Goal: Task Accomplishment & Management: Use online tool/utility

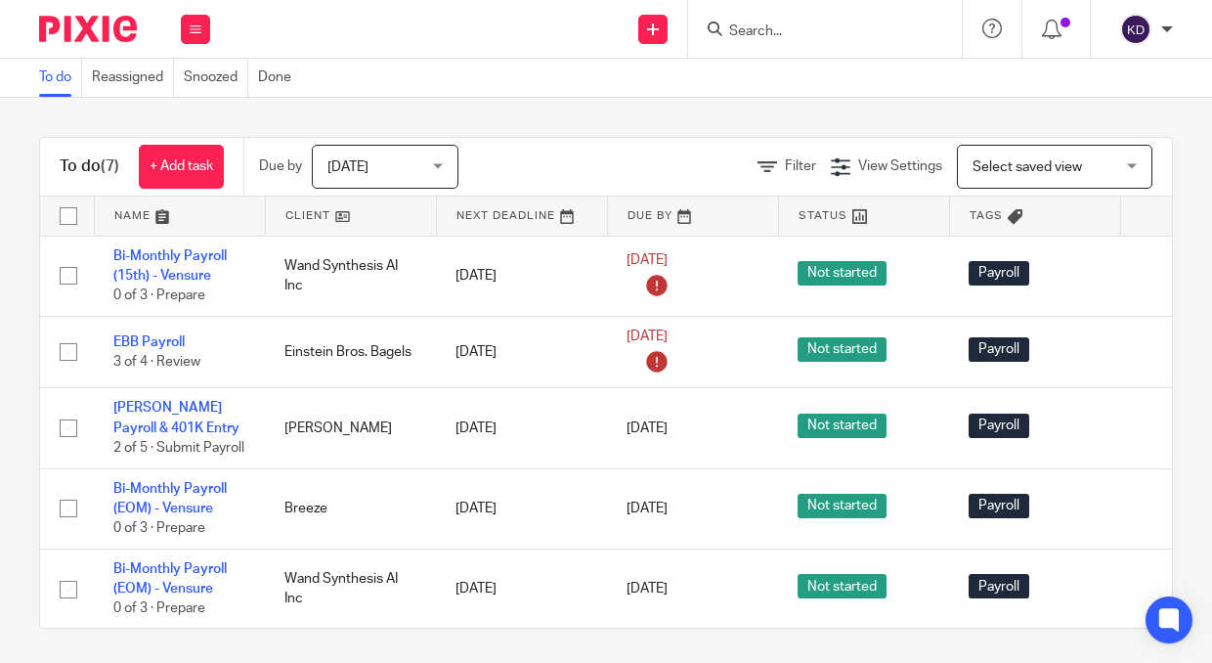
click at [74, 14] on div at bounding box center [80, 29] width 161 height 58
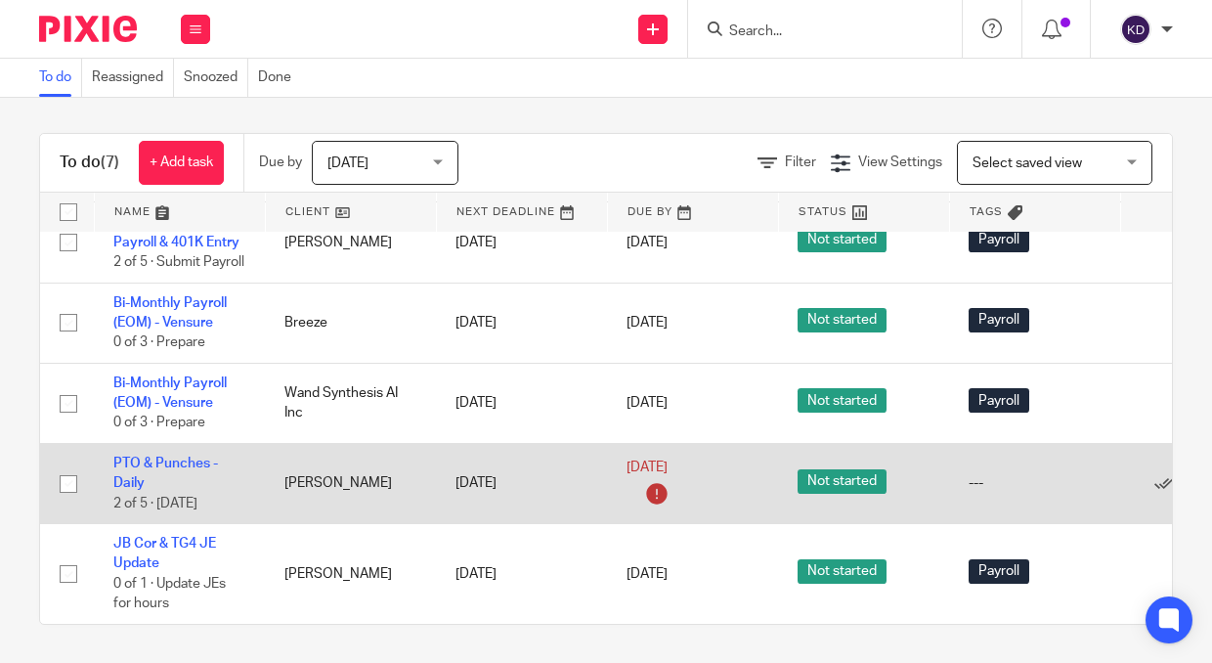
scroll to position [5, 0]
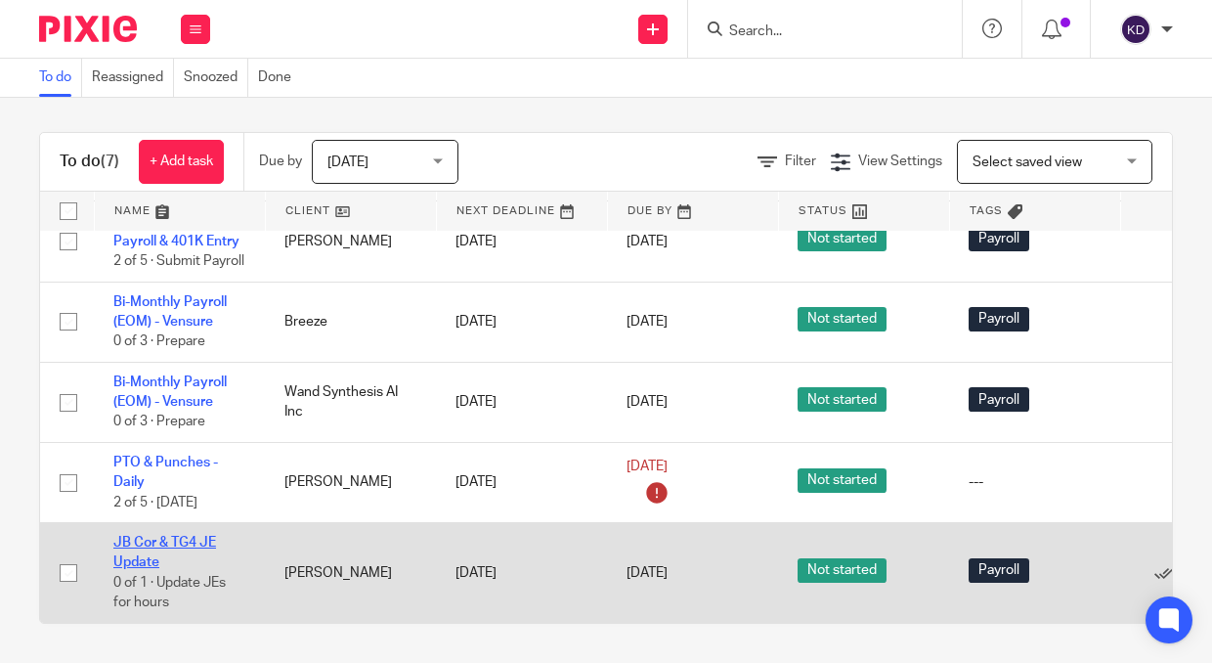
click at [153, 536] on link "JB Cor & TG4 JE Update" at bounding box center [164, 552] width 103 height 33
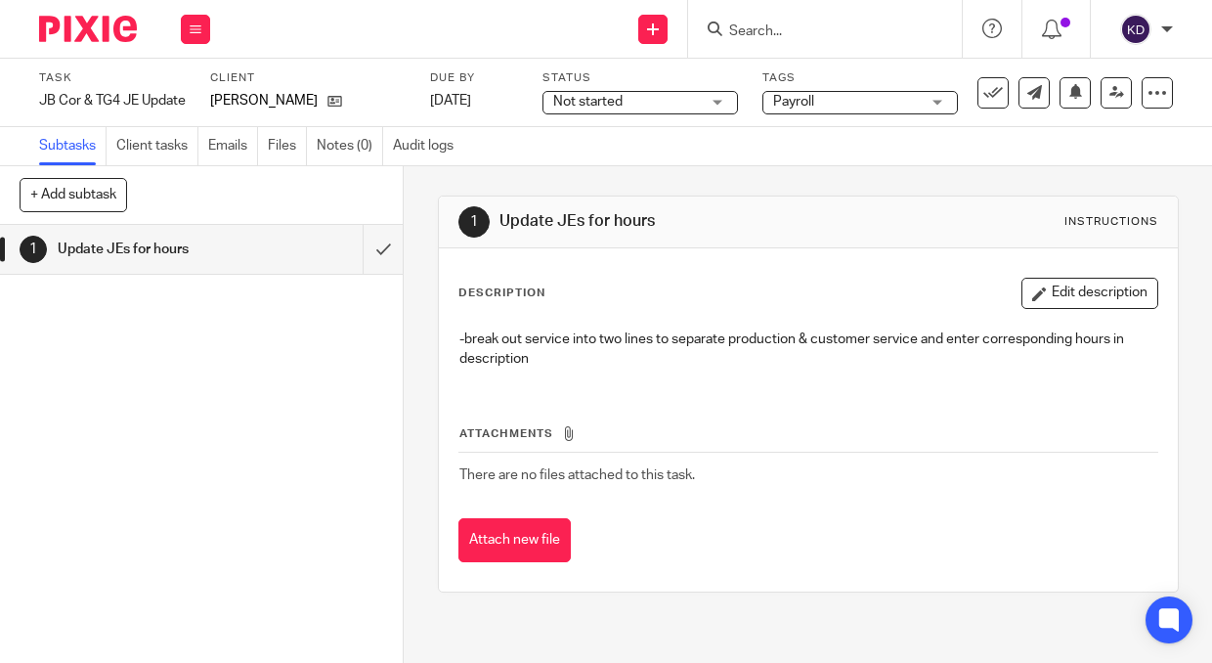
click at [103, 30] on img at bounding box center [88, 29] width 98 height 26
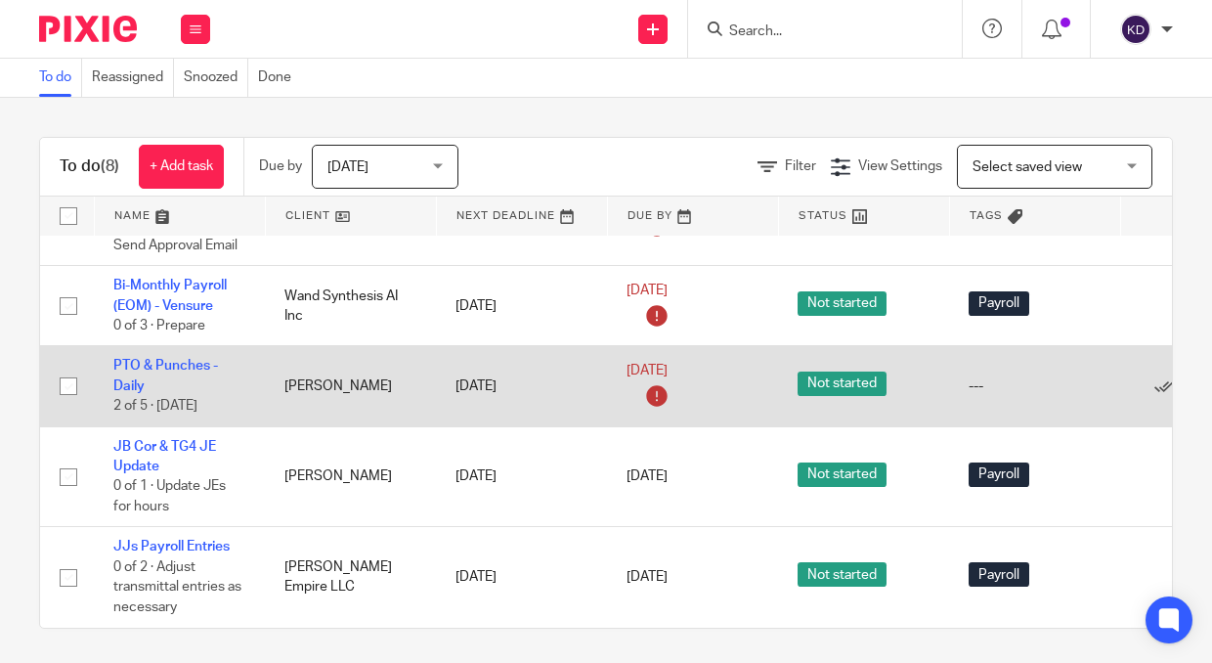
scroll to position [318, 0]
